Goal: Find specific page/section: Locate a particular part of the current website

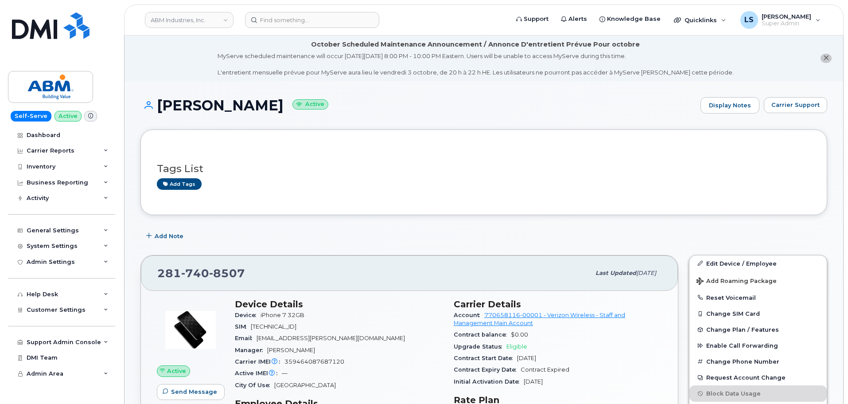
scroll to position [706, 0]
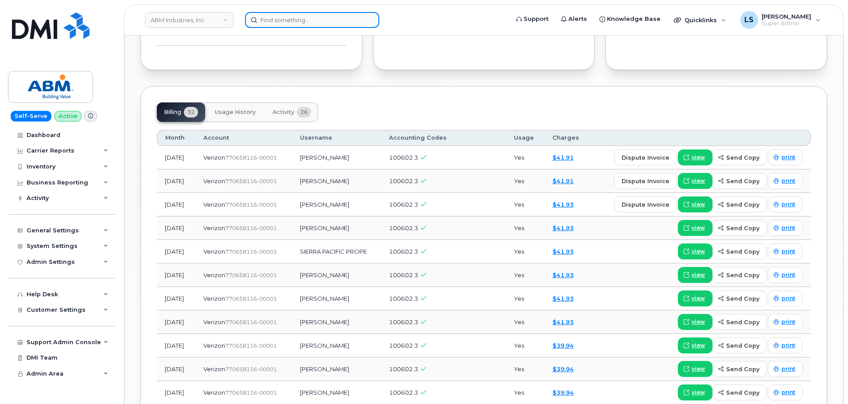
click at [328, 27] on input at bounding box center [312, 20] width 134 height 16
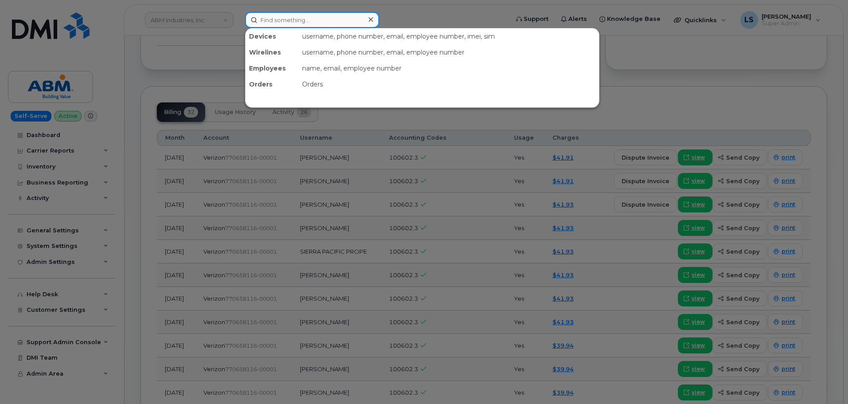
paste input "299307"
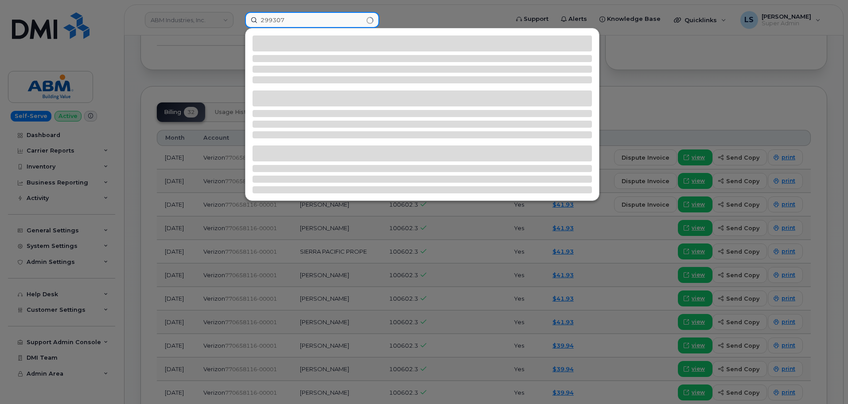
type input "299307"
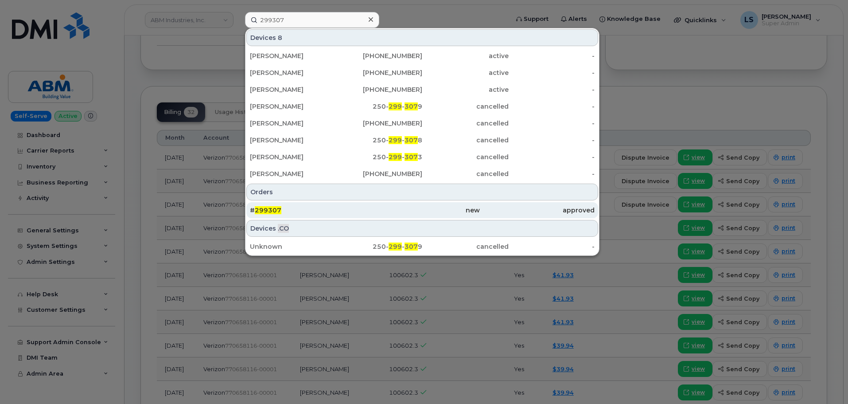
click at [274, 208] on span "299307" at bounding box center [268, 210] width 27 height 8
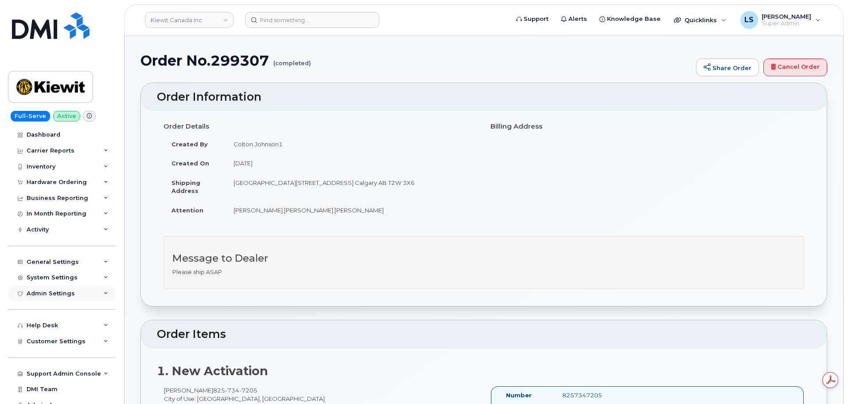
scroll to position [24, 0]
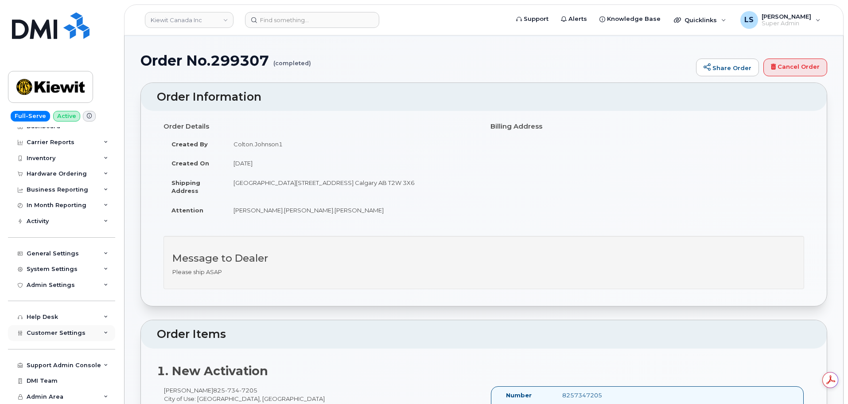
click at [51, 335] on span "Customer Settings" at bounding box center [56, 332] width 59 height 7
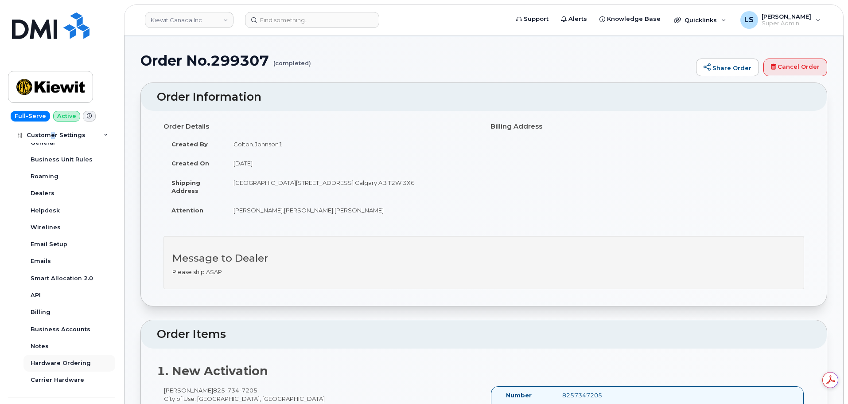
scroll to position [246, 0]
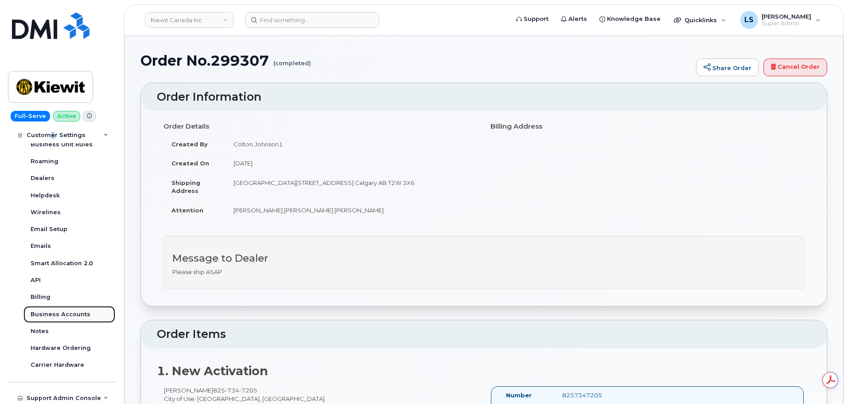
click at [75, 313] on div "Business Accounts" at bounding box center [61, 314] width 60 height 8
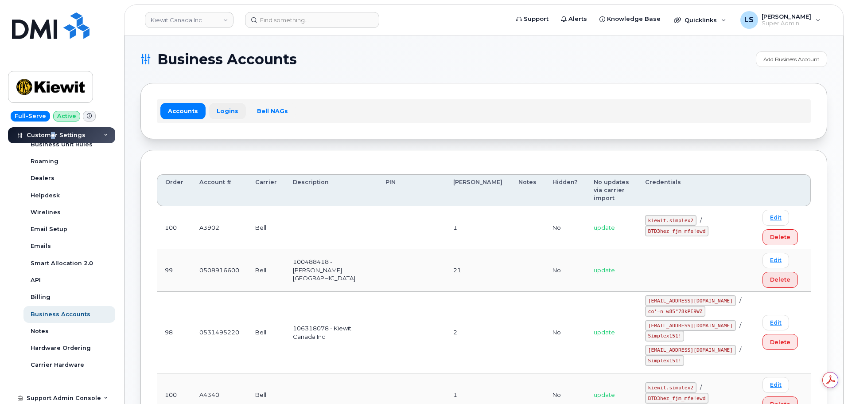
click at [225, 113] on link "Logins" at bounding box center [227, 111] width 37 height 16
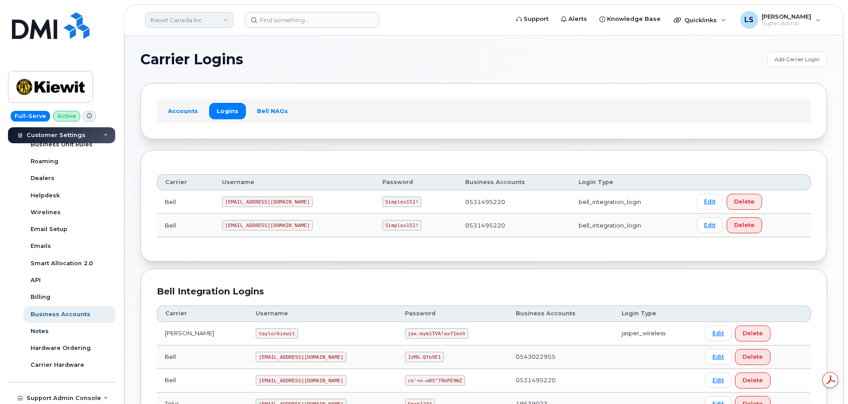
click at [216, 19] on link "Kiewit Canada Inc" at bounding box center [189, 20] width 89 height 16
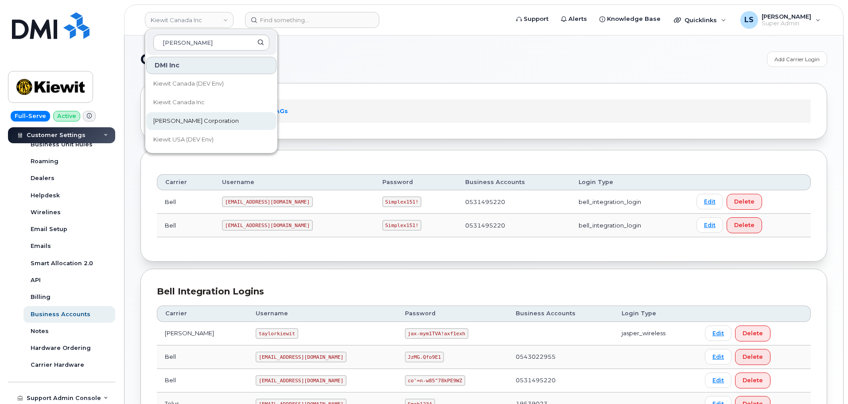
type input "kiewit"
click at [190, 124] on span "[PERSON_NAME] Corporation" at bounding box center [195, 120] width 85 height 9
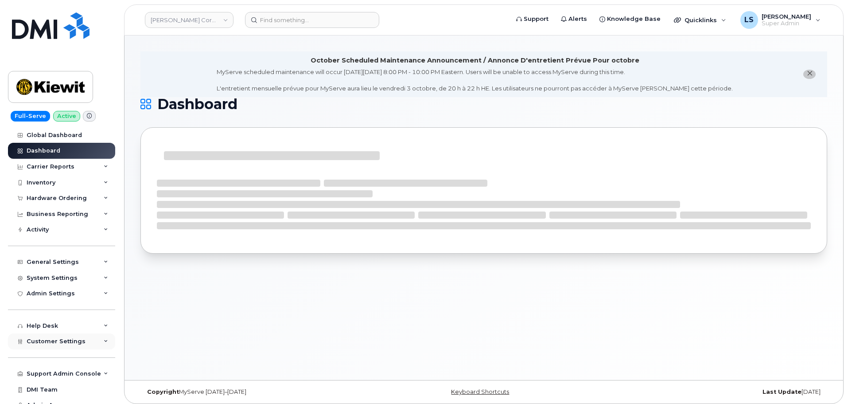
click at [45, 345] on div "Customer Settings" at bounding box center [61, 341] width 107 height 16
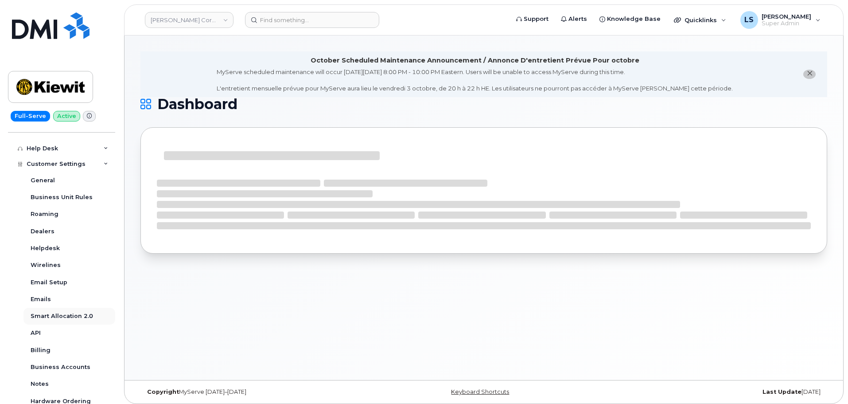
scroll to position [263, 0]
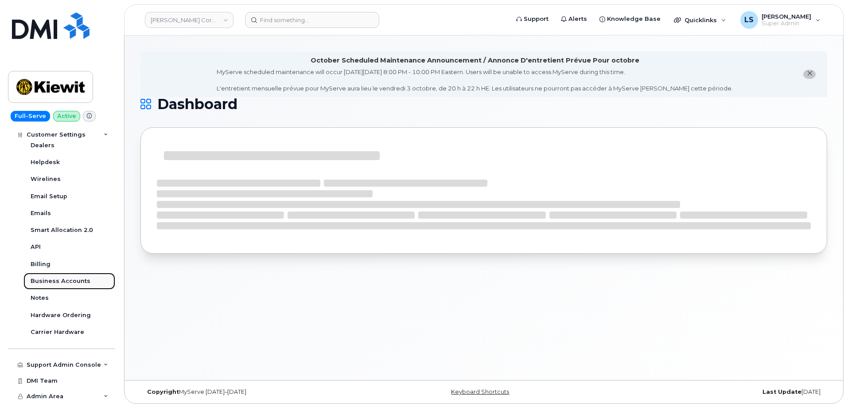
click at [70, 284] on div "Business Accounts" at bounding box center [61, 281] width 60 height 8
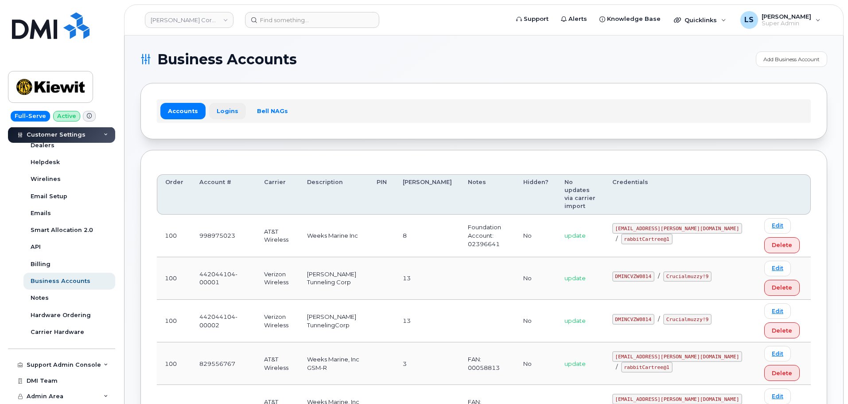
click at [238, 105] on link "Logins" at bounding box center [227, 111] width 37 height 16
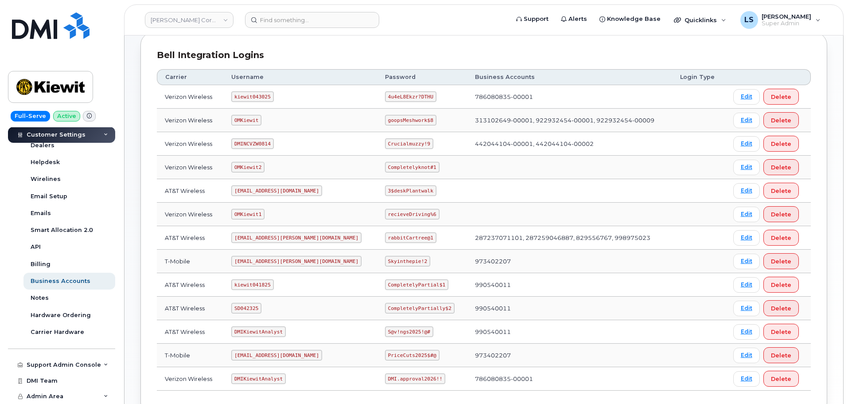
scroll to position [133, 0]
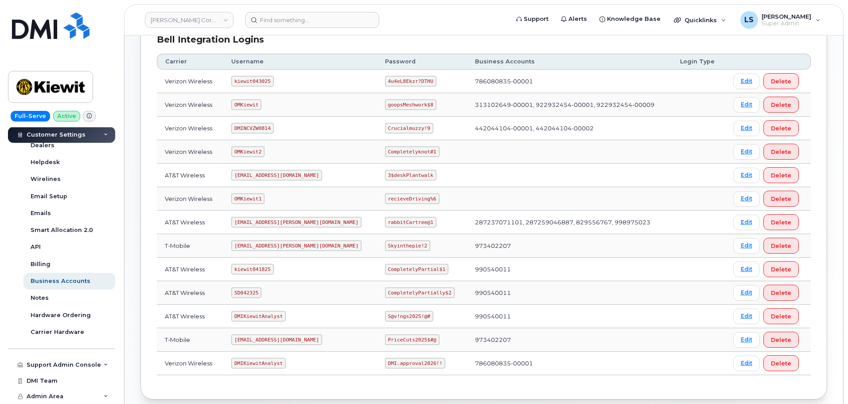
click at [253, 81] on code "kiewit043025" at bounding box center [252, 81] width 42 height 11
click at [231, 80] on td "kiewit043025" at bounding box center [300, 81] width 154 height 23
drag, startPoint x: 239, startPoint y: 80, endPoint x: 272, endPoint y: 81, distance: 32.8
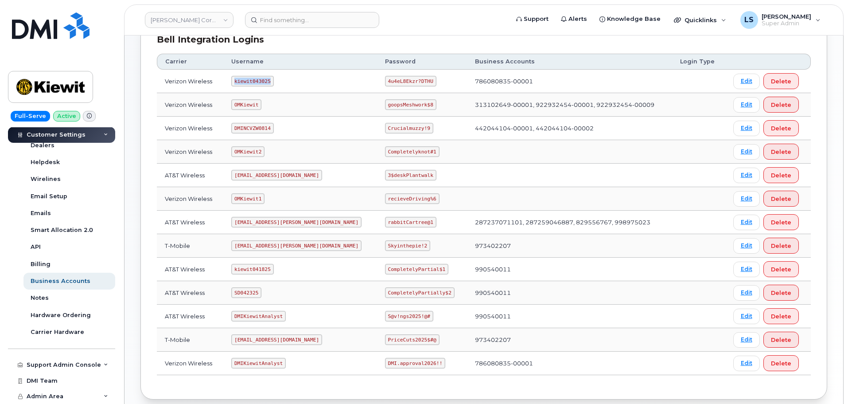
click at [272, 81] on code "kiewit043025" at bounding box center [252, 81] width 42 height 11
copy code "kiewit043025"
drag, startPoint x: 360, startPoint y: 81, endPoint x: 400, endPoint y: 82, distance: 40.3
click at [400, 82] on code "4u4eL8Ekzr?DTHU" at bounding box center [410, 81] width 51 height 11
copy code "4u4eL8Ekzr?DTHU"
